Goal: Task Accomplishment & Management: Manage account settings

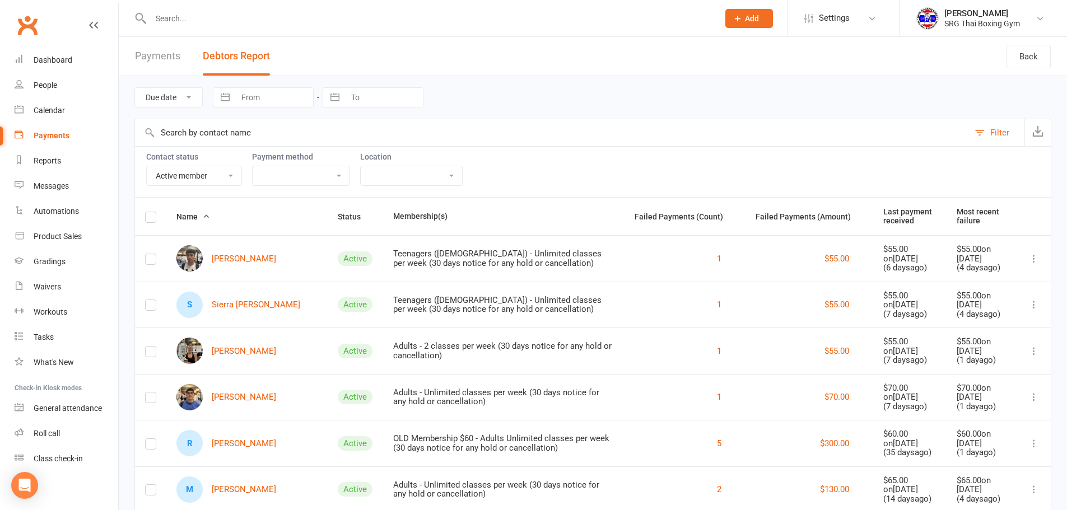
select select "Active"
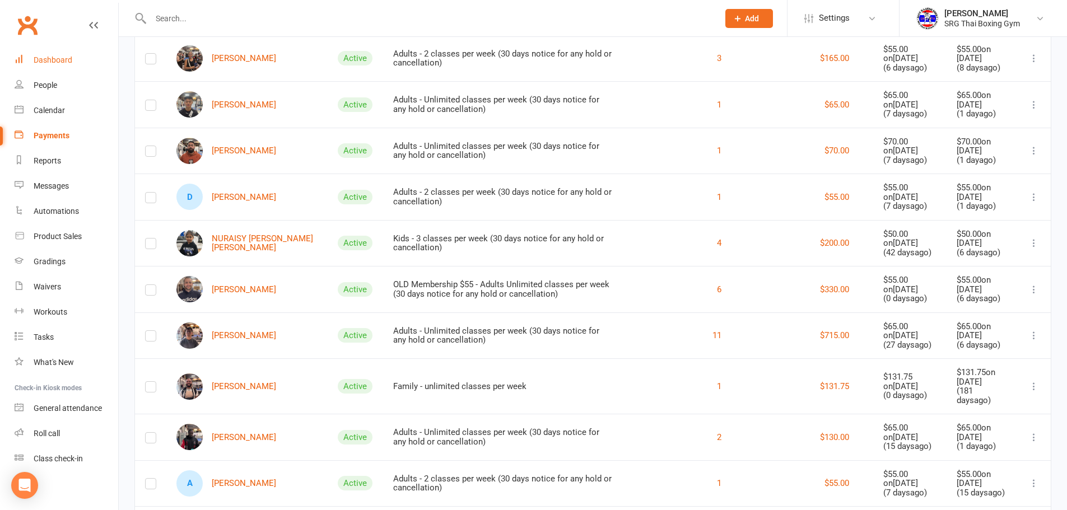
click at [69, 59] on div "Dashboard" at bounding box center [53, 59] width 39 height 9
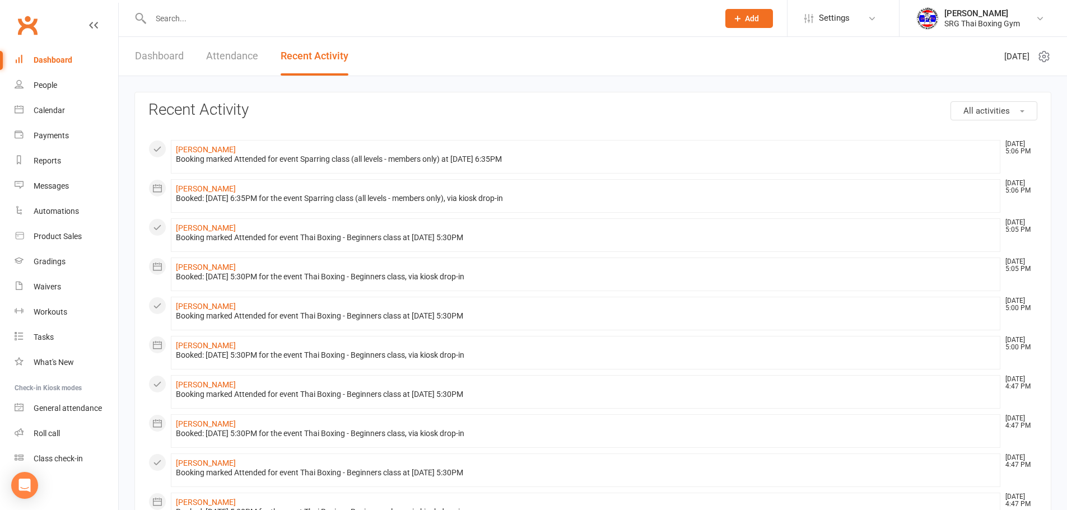
click at [156, 23] on input "text" at bounding box center [428, 19] width 563 height 16
click at [168, 72] on link "Dashboard" at bounding box center [159, 56] width 49 height 39
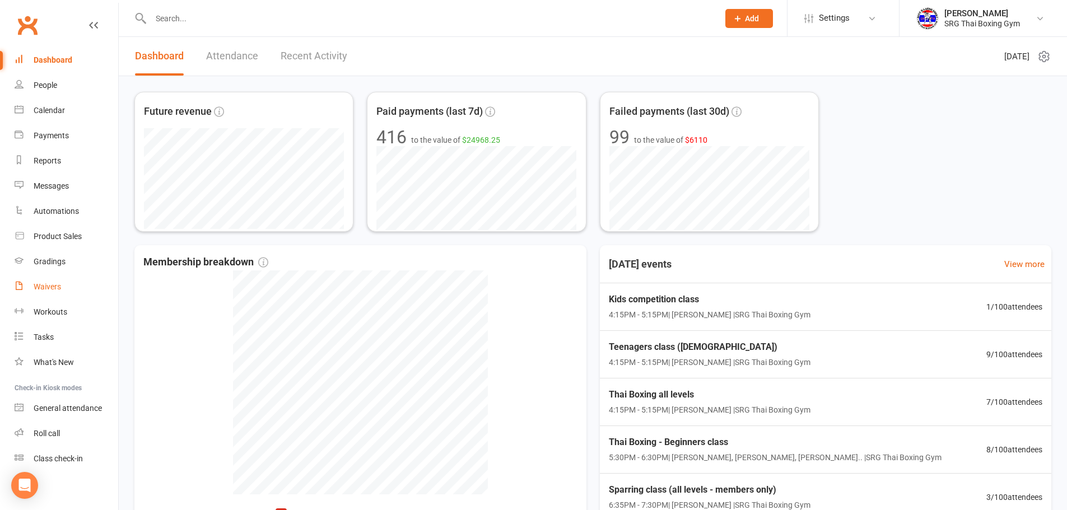
click at [78, 294] on link "Waivers" at bounding box center [67, 286] width 104 height 25
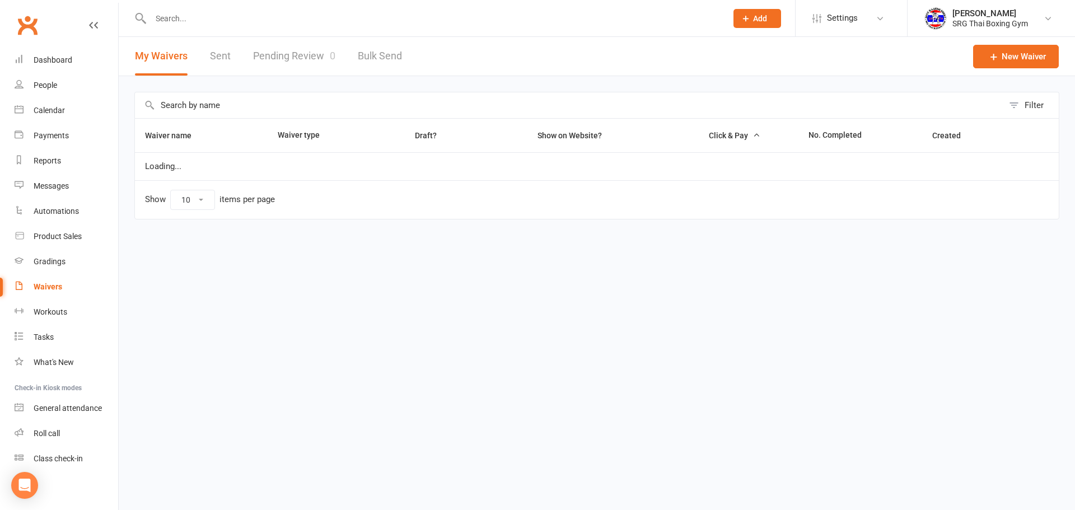
click at [278, 59] on link "Pending Review 0" at bounding box center [294, 56] width 82 height 39
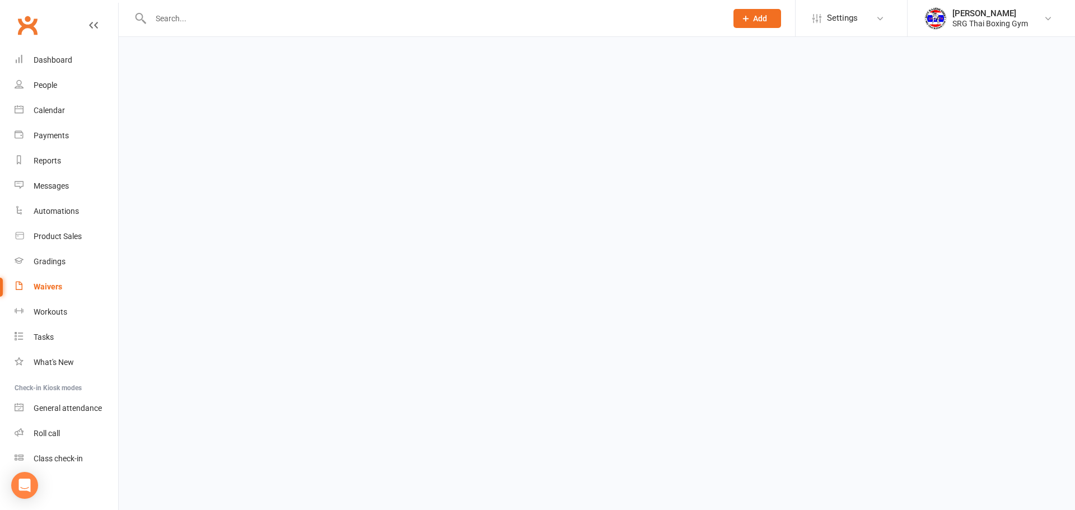
select select "100"
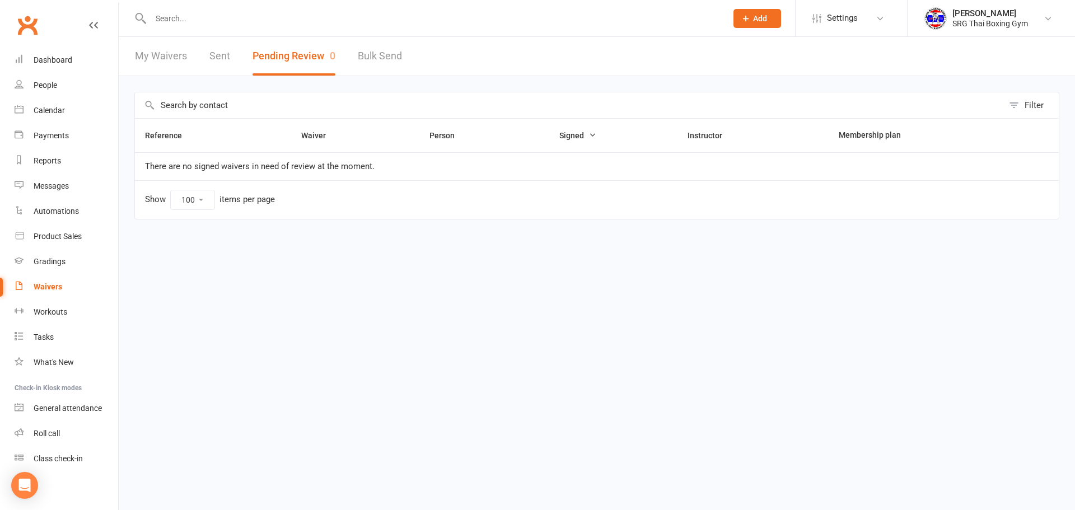
select select "100"
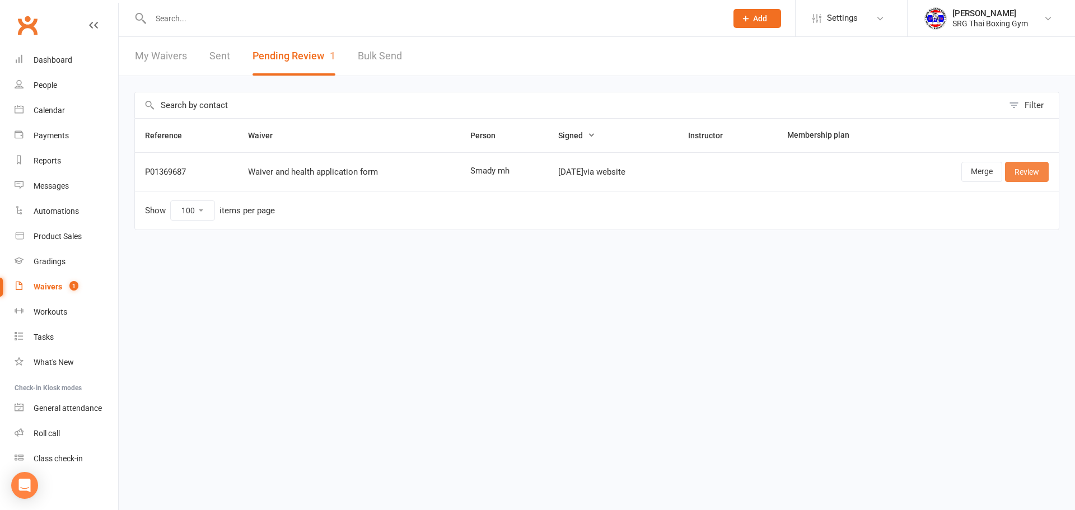
click at [1021, 171] on link "Review" at bounding box center [1027, 172] width 44 height 20
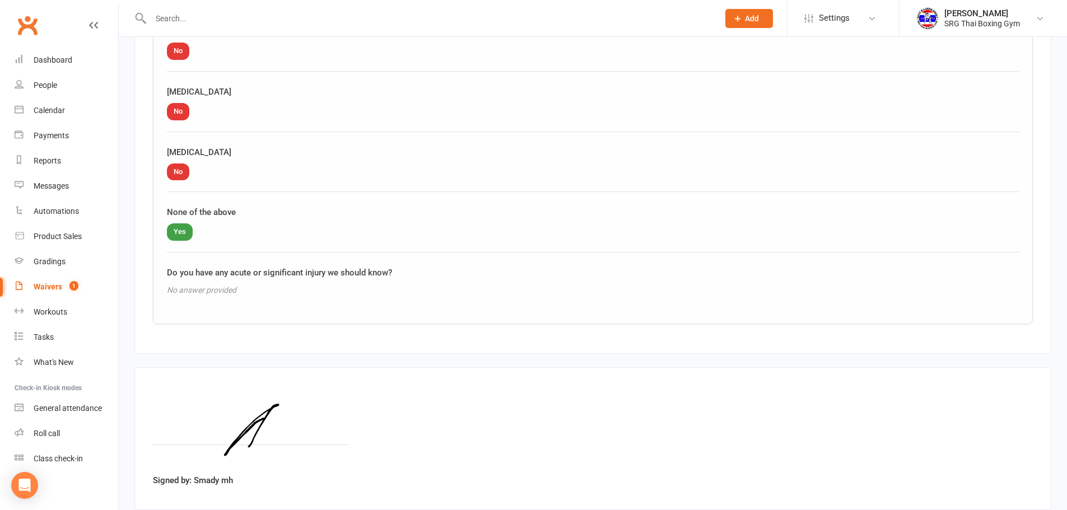
scroll to position [1340, 0]
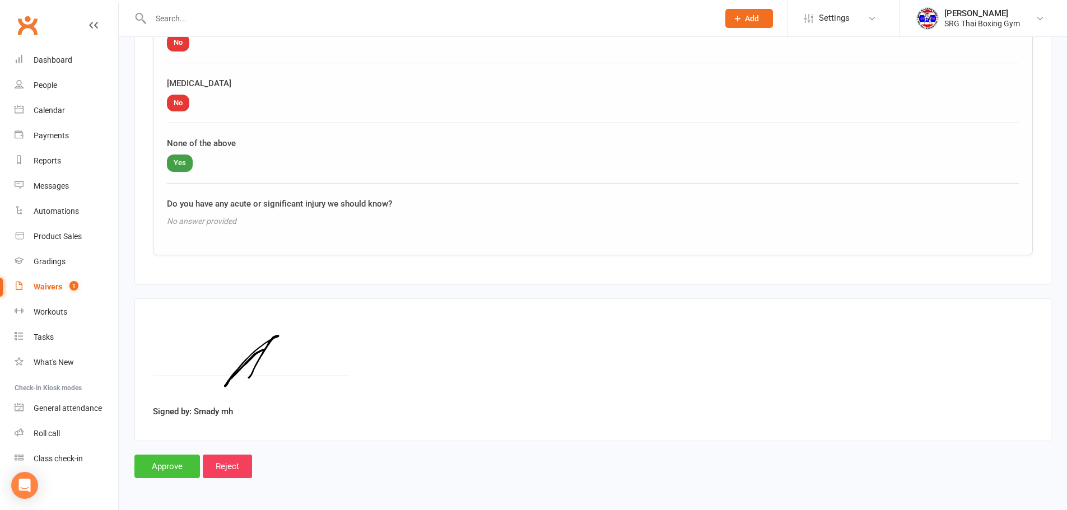
click at [171, 470] on input "Approve" at bounding box center [167, 467] width 66 height 24
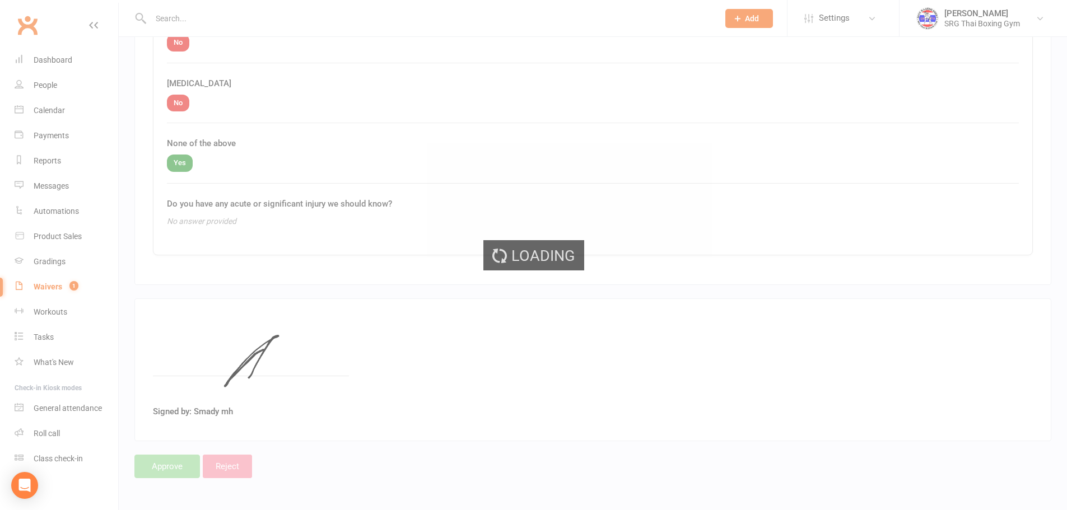
select select "100"
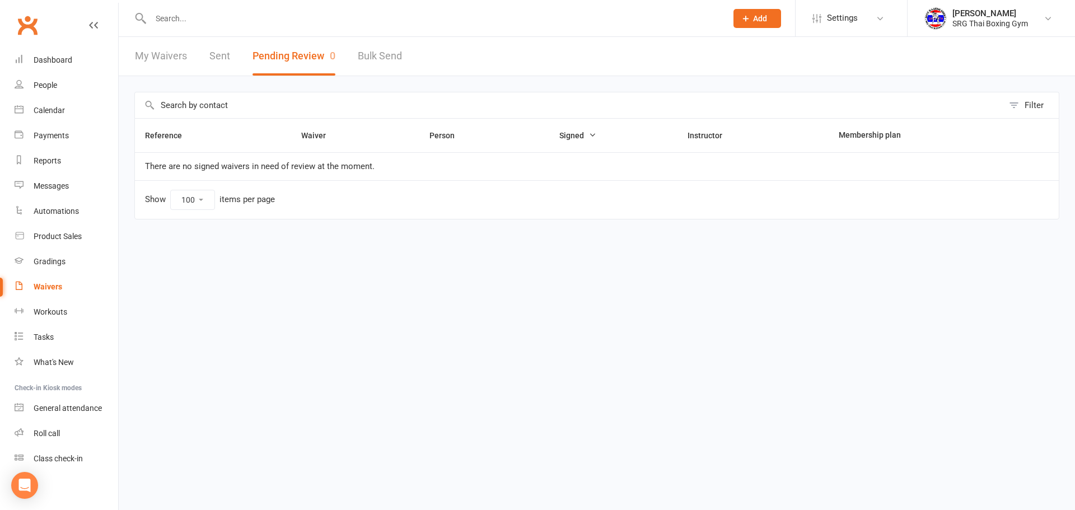
click at [1075, 267] on html "Prospect Member Non-attending contact Class / event Appointment Grading event T…" at bounding box center [537, 133] width 1075 height 267
click at [92, 61] on link "Dashboard" at bounding box center [67, 60] width 104 height 25
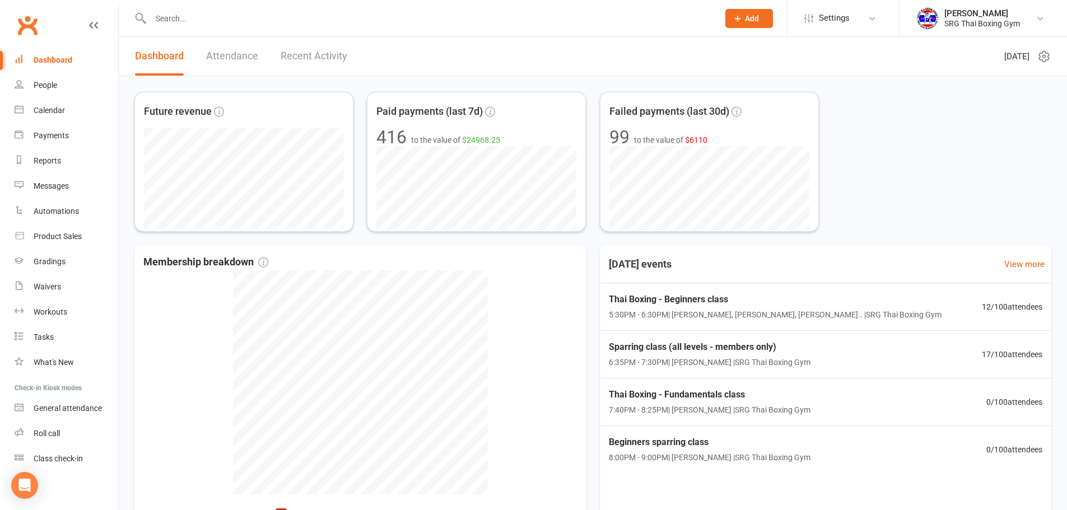
click at [330, 49] on link "Recent Activity" at bounding box center [314, 56] width 67 height 39
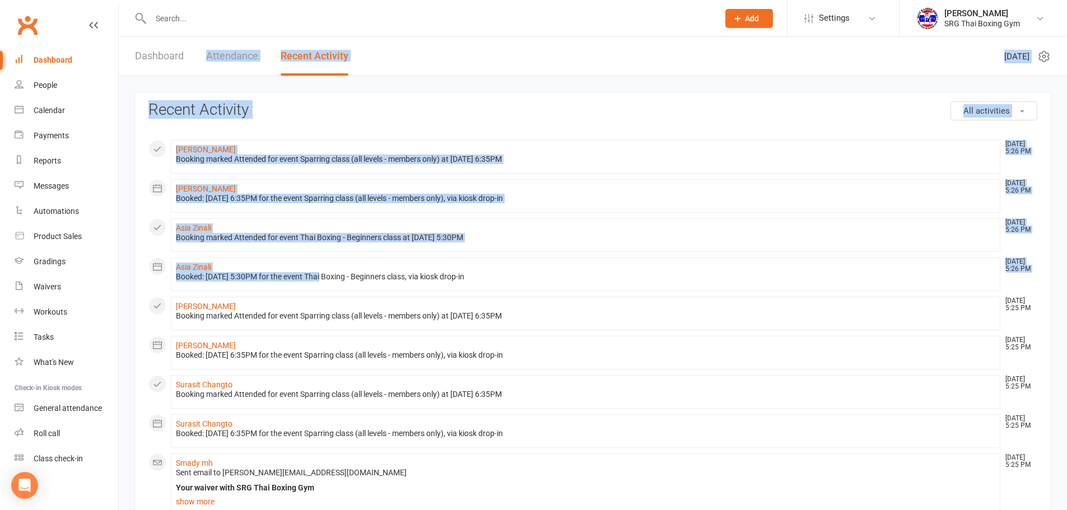
drag, startPoint x: 181, startPoint y: 72, endPoint x: 321, endPoint y: 287, distance: 256.6
click at [321, 287] on li "Asia Zinali Oct 14, 5:26 PM Booked: 14 Oct 2025 at 5:30PM for the event Thai Bo…" at bounding box center [585, 275] width 829 height 34
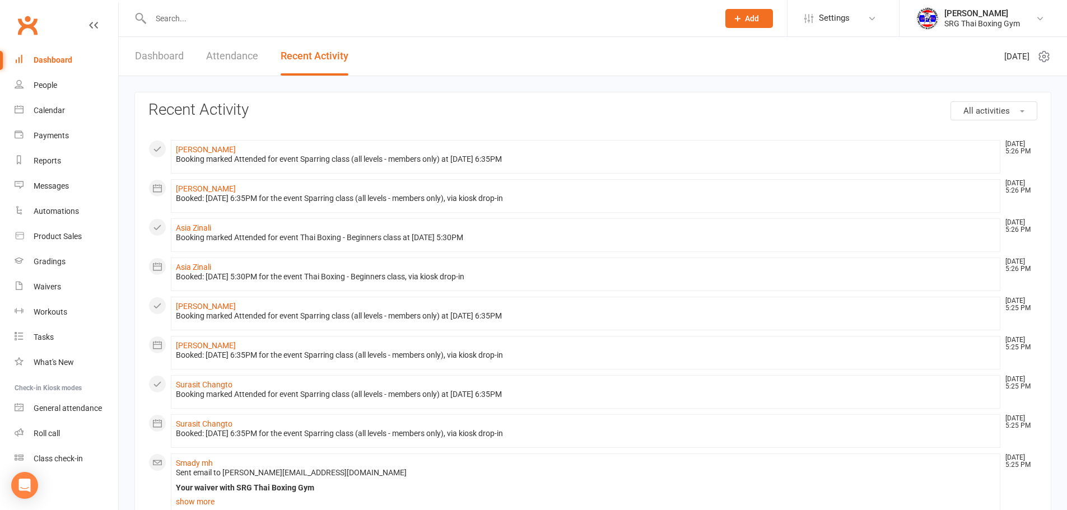
click at [38, 50] on link "Dashboard" at bounding box center [67, 60] width 104 height 25
click at [151, 68] on link "Dashboard" at bounding box center [159, 56] width 49 height 39
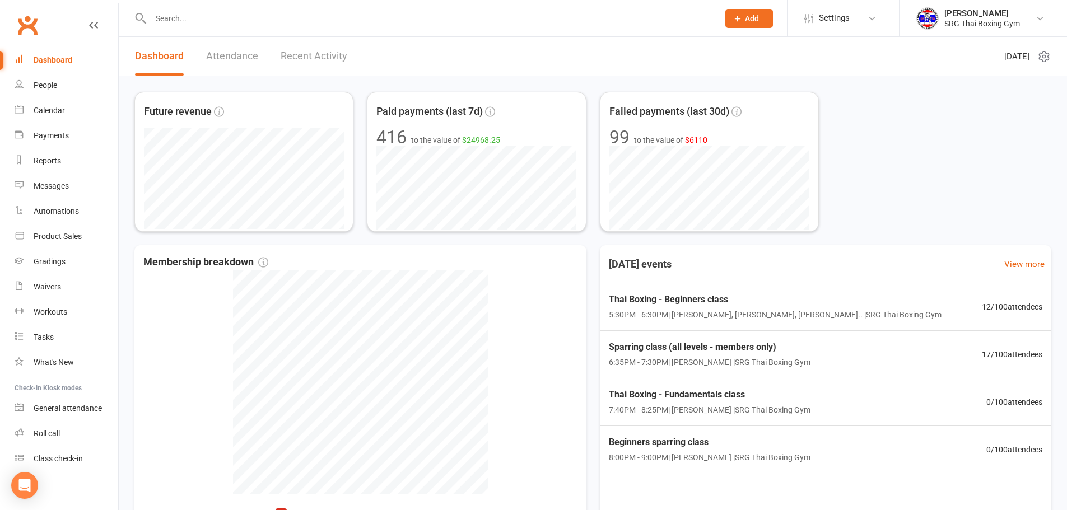
click at [198, 15] on input "text" at bounding box center [428, 19] width 563 height 16
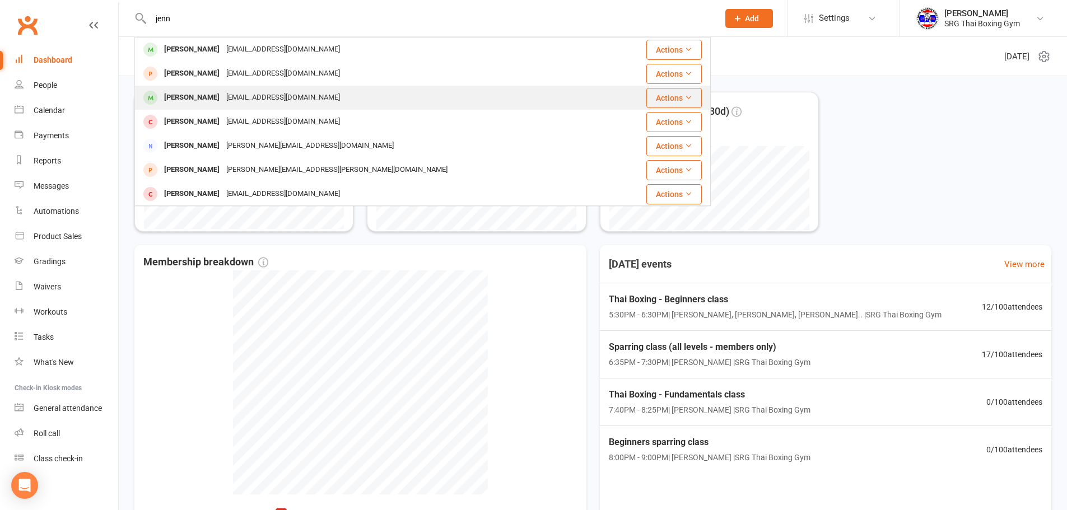
type input "jenn"
click at [225, 100] on div "missjenniferparker@hotmail.com" at bounding box center [283, 98] width 120 height 16
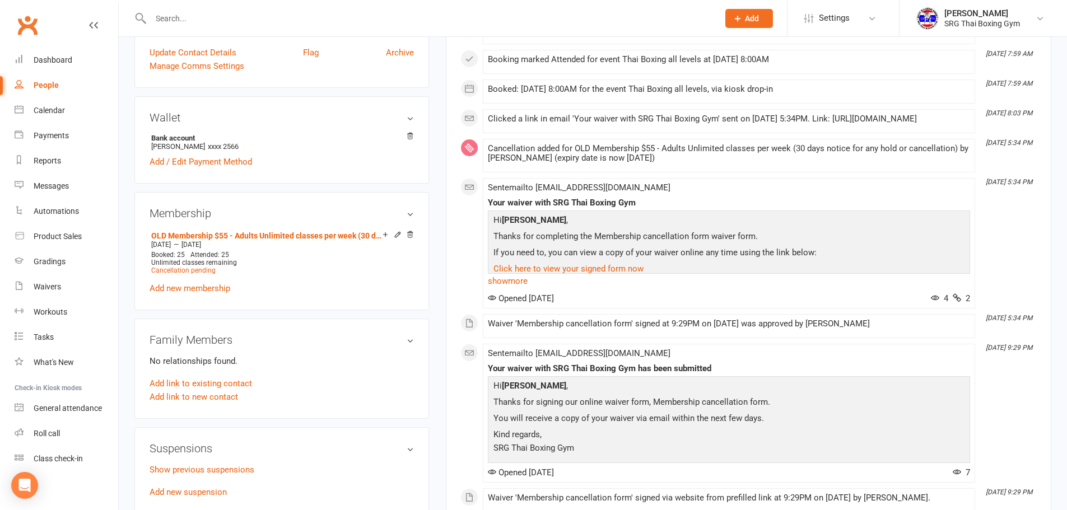
scroll to position [336, 0]
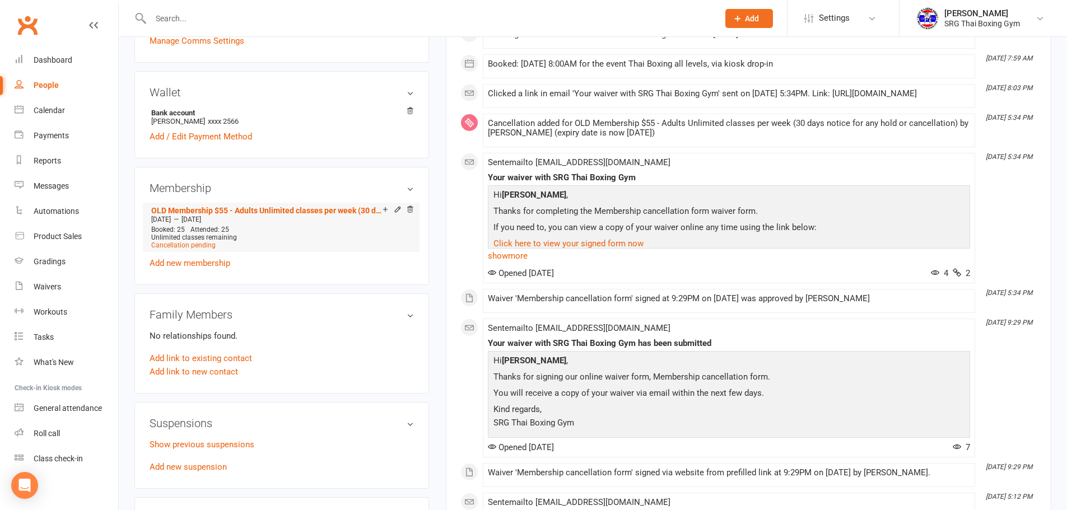
click at [185, 239] on span "Unlimited classes remaining" at bounding box center [194, 238] width 86 height 8
click at [190, 247] on span "Cancellation pending" at bounding box center [183, 245] width 64 height 8
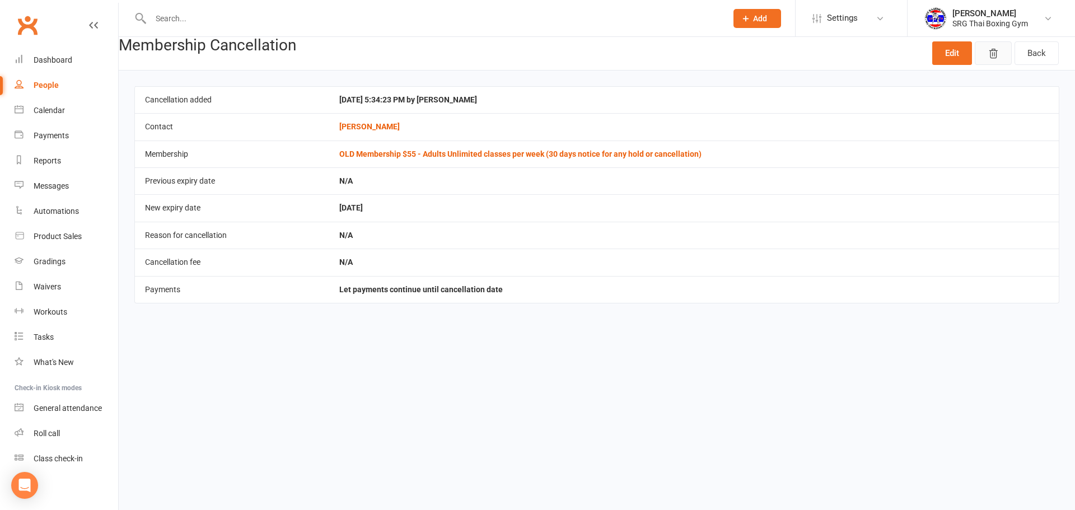
click at [989, 60] on button "button" at bounding box center [993, 53] width 37 height 24
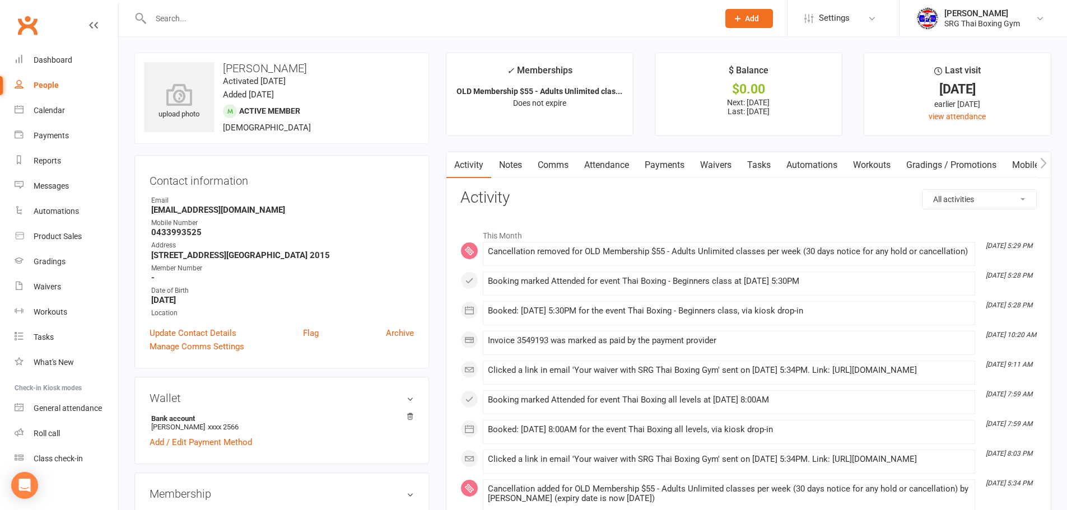
click at [423, 456] on div "Wallet Bank account Jennifer Parker xxxx 2566 Add / Edit Payment Method" at bounding box center [281, 420] width 295 height 87
click at [40, 54] on link "Dashboard" at bounding box center [67, 60] width 104 height 25
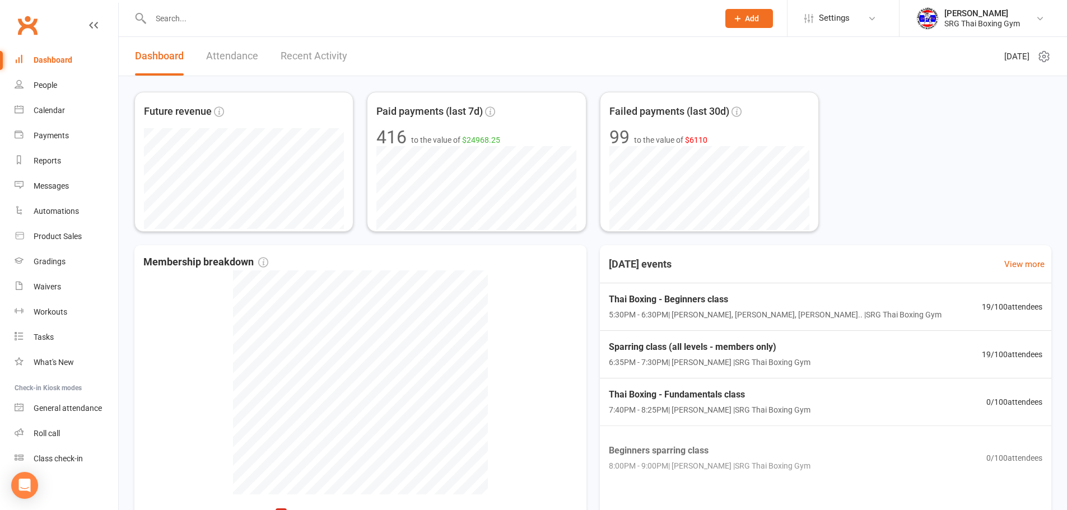
click at [299, 63] on link "Recent Activity" at bounding box center [314, 56] width 67 height 39
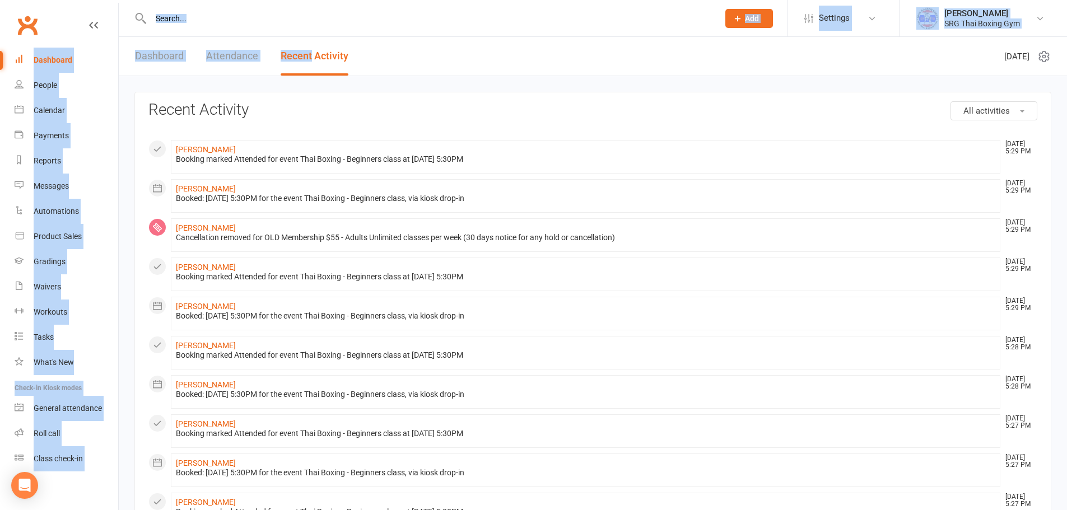
drag, startPoint x: 299, startPoint y: 63, endPoint x: 266, endPoint y: 10, distance: 61.9
click at [266, 10] on ui-view "Prospect Member Non-attending contact Class / event Appointment Grading event T…" at bounding box center [533, 483] width 1067 height 960
